Goal: Transaction & Acquisition: Purchase product/service

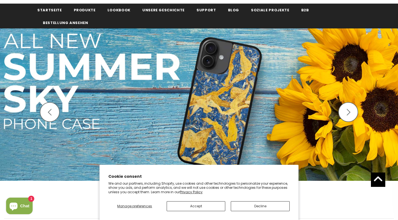
scroll to position [67, 0]
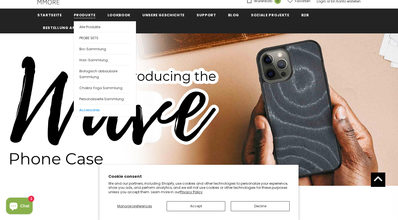
click at [91, 109] on span "Accessoires" at bounding box center [89, 110] width 20 height 5
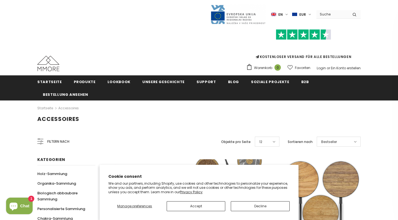
click at [203, 207] on button "Accept" at bounding box center [196, 207] width 59 height 10
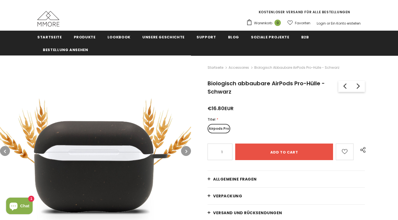
scroll to position [45, 0]
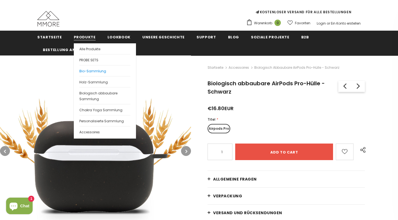
click at [89, 70] on span "Bio-Sammlung" at bounding box center [92, 71] width 27 height 5
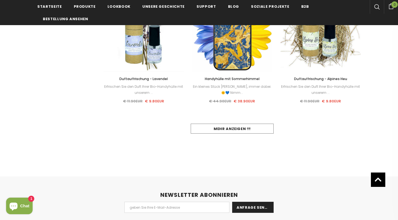
scroll to position [570, 0]
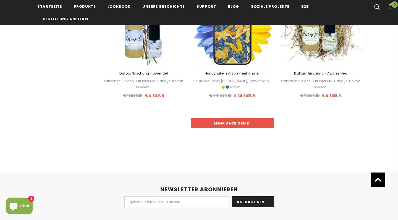
click at [231, 125] on link "Mehr anzeigen !!!" at bounding box center [232, 123] width 83 height 10
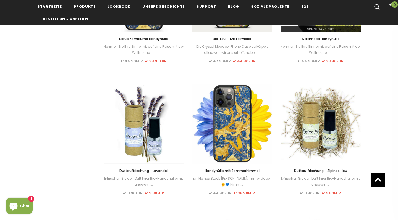
scroll to position [473, 0]
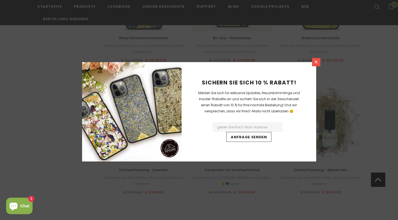
click at [317, 64] on icon at bounding box center [316, 62] width 5 height 5
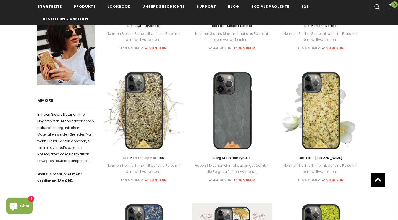
scroll to position [220, 0]
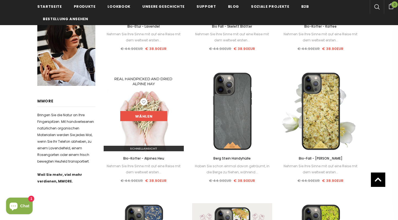
click at [147, 116] on link "Wählen" at bounding box center [143, 116] width 47 height 10
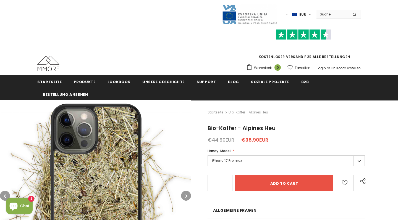
click at [228, 160] on label "iPhone 17 Pro max" at bounding box center [286, 161] width 157 height 11
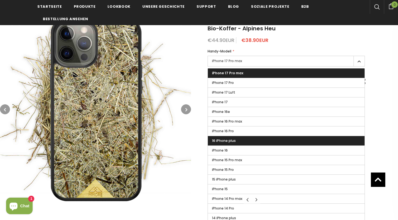
scroll to position [101, 0]
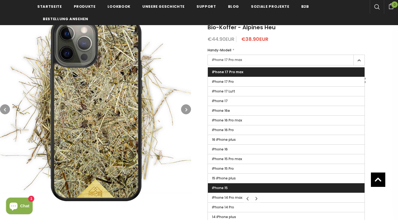
click at [221, 187] on span "iPhone 15" at bounding box center [220, 188] width 16 height 5
click at [0, 0] on input "iPhone 15" at bounding box center [0, 0] width 0 height 0
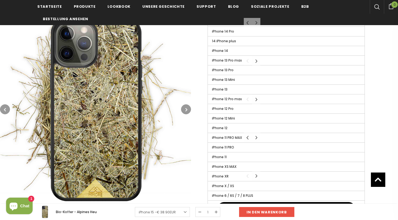
scroll to position [284, 0]
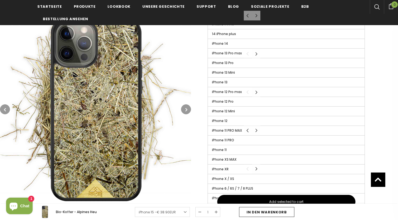
click at [268, 211] on input "In den Warenkorb" at bounding box center [266, 212] width 55 height 10
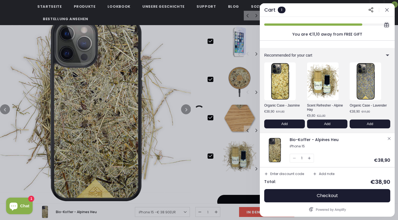
scroll to position [1, 0]
click at [387, 9] on icon "button" at bounding box center [387, 10] width 6 height 6
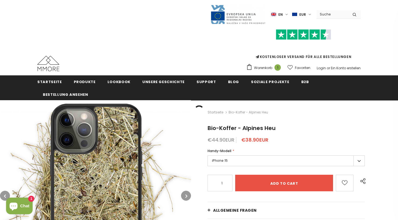
scroll to position [0, 0]
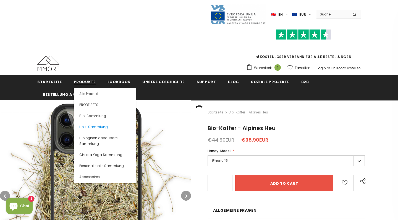
click at [90, 127] on span "Holz-Sammlung" at bounding box center [93, 127] width 28 height 5
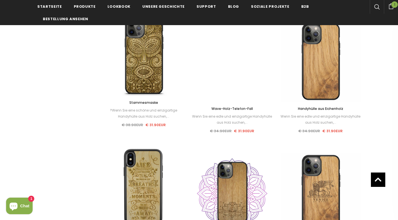
scroll to position [534, 0]
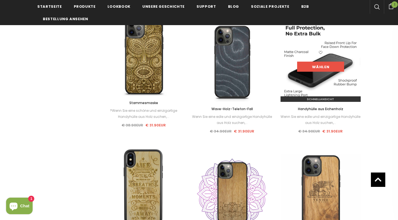
click at [322, 66] on link "Wählen" at bounding box center [320, 67] width 47 height 10
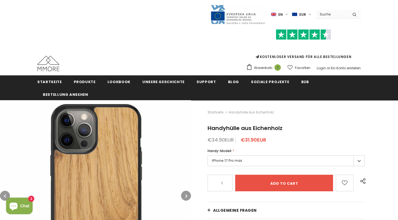
click at [305, 159] on label "iPhone 17 Pro max" at bounding box center [286, 161] width 157 height 11
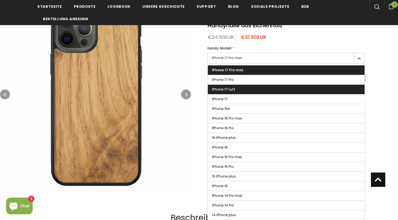
scroll to position [111, 0]
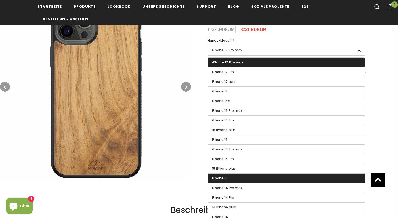
click at [289, 181] on label "iPhone 15" at bounding box center [286, 178] width 157 height 9
click at [0, 0] on input "iPhone 15" at bounding box center [0, 0] width 0 height 0
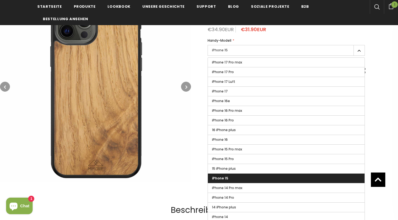
click at [384, 113] on div "Startseite Handyhülle aus Eichenholz Handyhülle aus Eichenholz €34.90EUR €31.90…" at bounding box center [294, 89] width 207 height 199
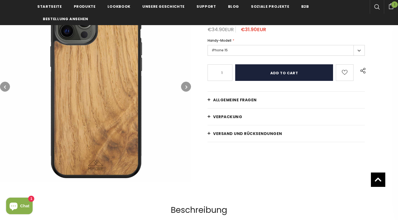
click at [262, 74] on input "Add to cart" at bounding box center [284, 72] width 98 height 17
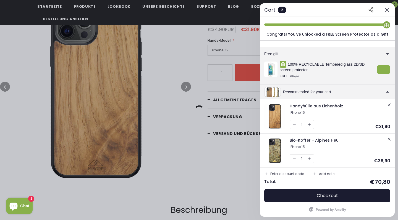
scroll to position [2, 0]
click at [173, 189] on div at bounding box center [199, 110] width 398 height 220
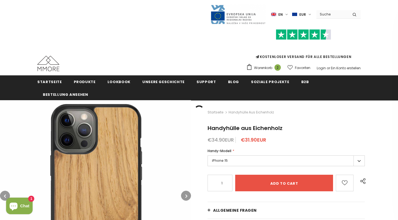
scroll to position [0, 0]
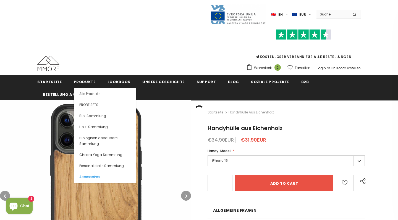
click at [101, 176] on link "Accessoires" at bounding box center [104, 176] width 51 height 11
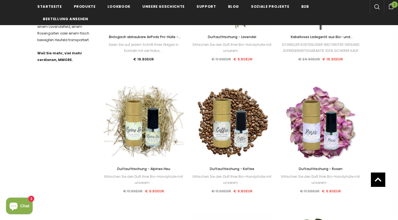
scroll to position [340, 0]
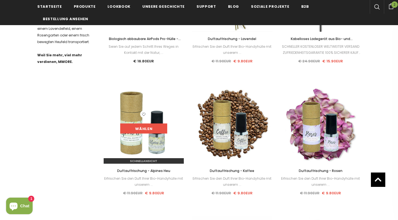
click at [143, 128] on link "Wählen" at bounding box center [143, 129] width 47 height 10
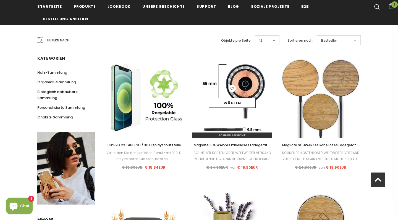
scroll to position [106, 0]
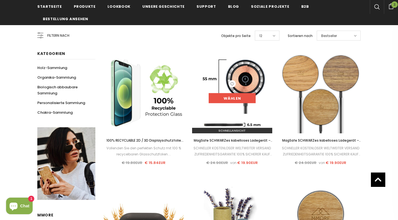
drag, startPoint x: 230, startPoint y: 100, endPoint x: 230, endPoint y: 96, distance: 3.4
click at [230, 100] on link "Wählen" at bounding box center [232, 98] width 47 height 10
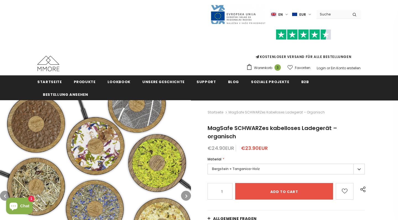
scroll to position [71, 0]
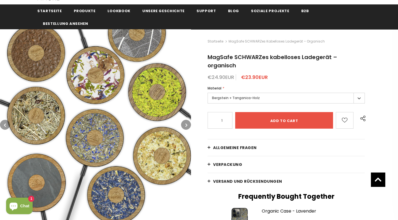
click at [187, 125] on icon "button" at bounding box center [187, 125] width 2 height 6
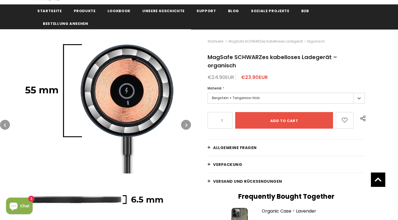
click at [187, 125] on icon "button" at bounding box center [187, 125] width 2 height 6
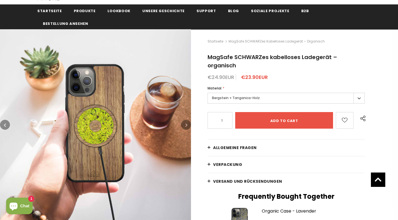
click at [187, 125] on icon "button" at bounding box center [187, 125] width 2 height 6
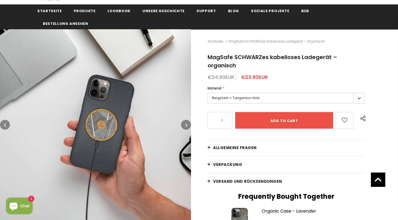
click at [187, 125] on icon "button" at bounding box center [187, 125] width 2 height 6
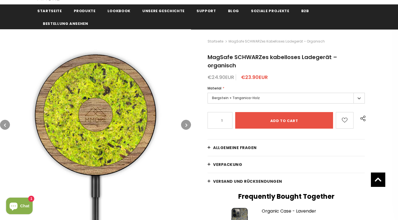
click at [187, 125] on icon "button" at bounding box center [187, 125] width 2 height 6
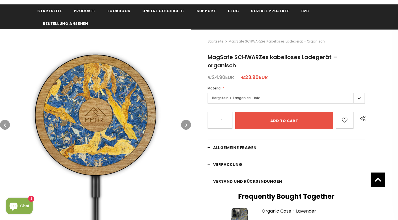
click at [187, 125] on icon "button" at bounding box center [187, 125] width 2 height 6
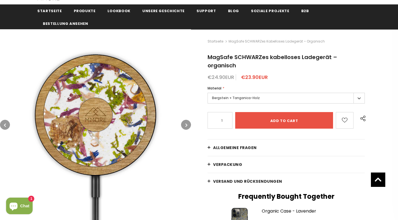
click at [187, 125] on icon "button" at bounding box center [187, 125] width 2 height 6
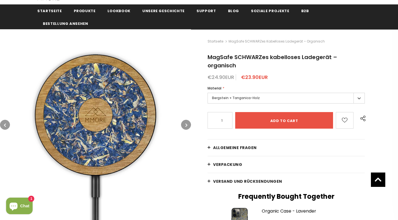
click at [187, 125] on icon "button" at bounding box center [187, 125] width 2 height 6
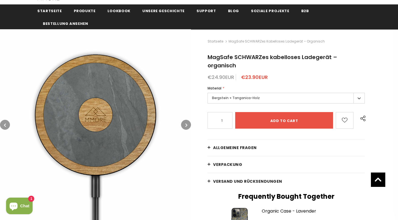
click at [187, 125] on icon "button" at bounding box center [187, 125] width 2 height 6
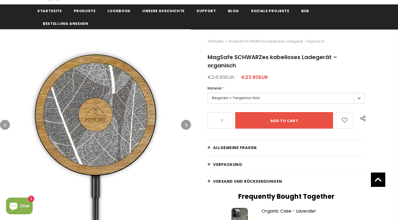
click at [187, 125] on icon "button" at bounding box center [187, 125] width 2 height 6
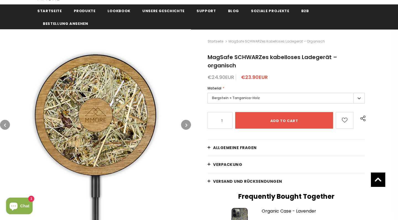
click at [187, 125] on icon "button" at bounding box center [187, 125] width 2 height 6
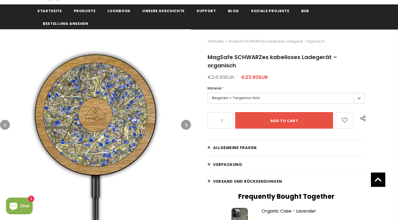
click at [187, 125] on icon "button" at bounding box center [187, 125] width 2 height 6
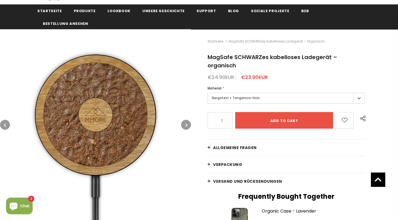
click at [187, 125] on icon "button" at bounding box center [187, 125] width 2 height 6
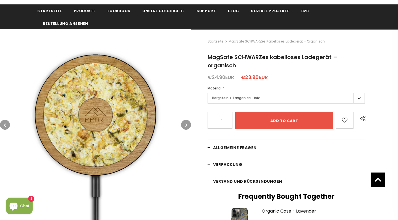
click at [187, 125] on icon "button" at bounding box center [187, 125] width 2 height 6
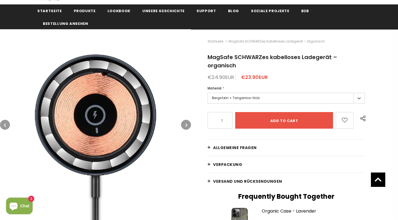
click at [187, 125] on icon "button" at bounding box center [187, 125] width 2 height 6
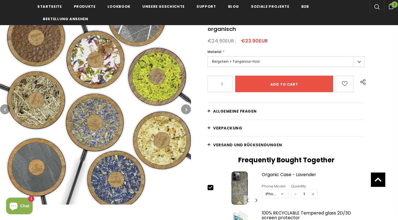
scroll to position [106, 0]
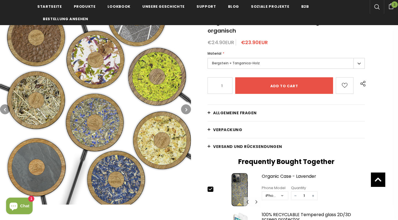
click at [360, 65] on label "Bergstein + Tanganica-Holz" at bounding box center [286, 63] width 157 height 11
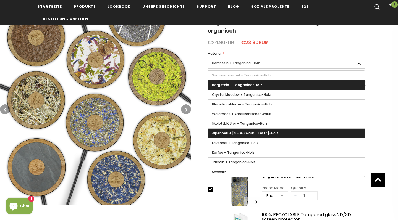
click at [322, 131] on label "Alpenheu + [GEOGRAPHIC_DATA]-Holz" at bounding box center [286, 133] width 157 height 9
click at [0, 0] on input "Alpenheu + [GEOGRAPHIC_DATA]-Holz" at bounding box center [0, 0] width 0 height 0
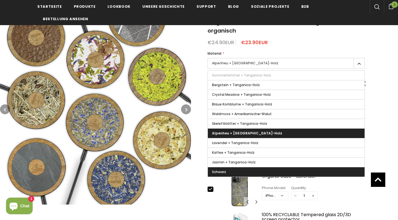
click at [312, 173] on label "Schwarz" at bounding box center [286, 172] width 157 height 9
click at [0, 0] on input "Schwarz" at bounding box center [0, 0] width 0 height 0
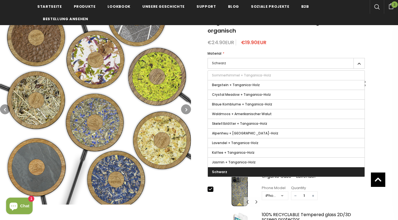
click at [385, 98] on div "Startseite MagSafe SCHWARZes kabelloses Ladegerät – organisch MagSafe SCHWARZes…" at bounding box center [294, 204] width 207 height 420
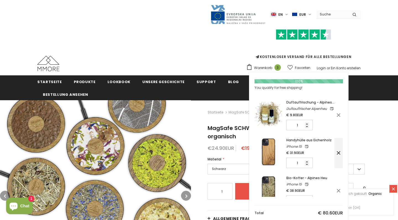
click at [339, 156] on icon at bounding box center [339, 153] width 6 height 6
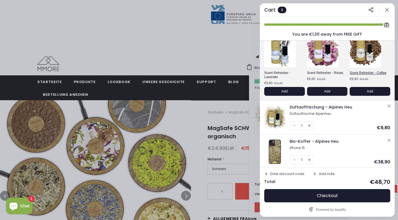
scroll to position [36, 0]
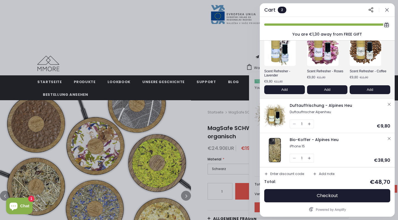
click at [387, 105] on icon "button" at bounding box center [389, 104] width 4 height 4
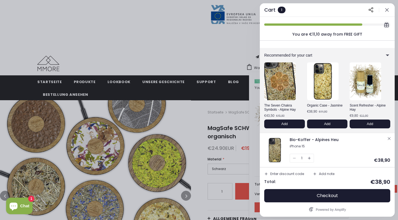
scroll to position [1, 0]
click at [203, 50] on div at bounding box center [199, 110] width 398 height 220
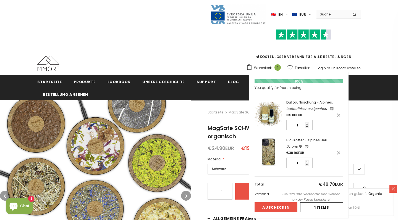
scroll to position [0, 0]
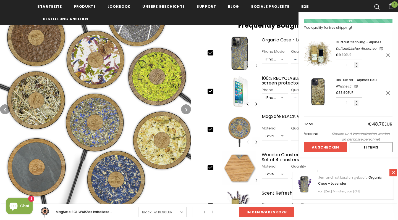
scroll to position [241, 0]
